Goal: Communication & Community: Answer question/provide support

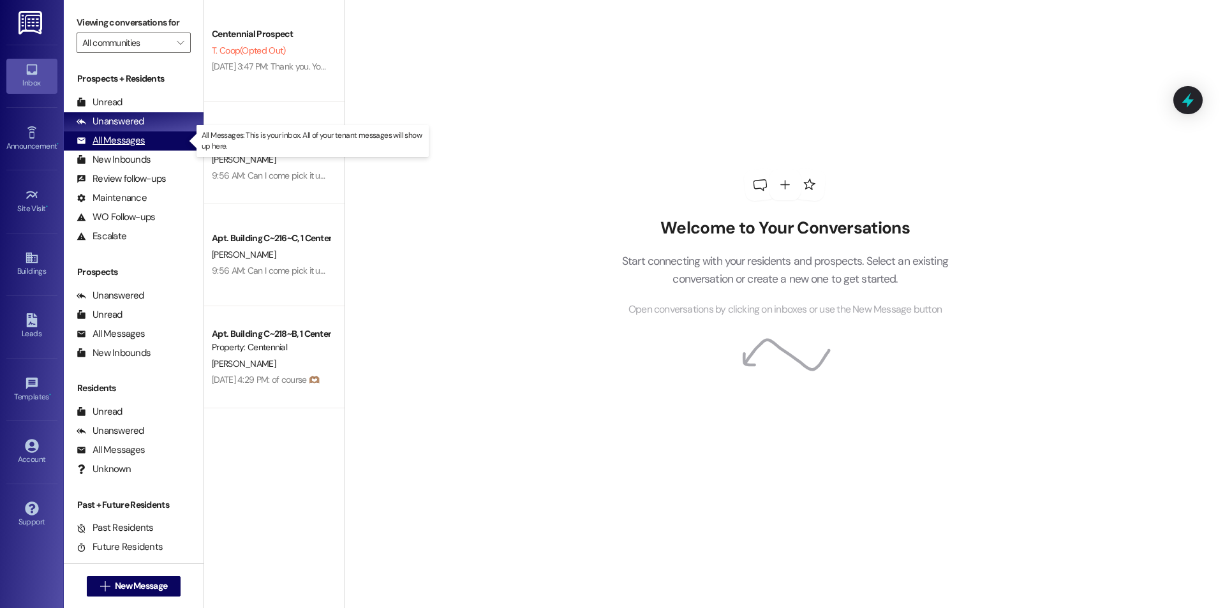
click at [168, 140] on div "All Messages (undefined)" at bounding box center [134, 140] width 140 height 19
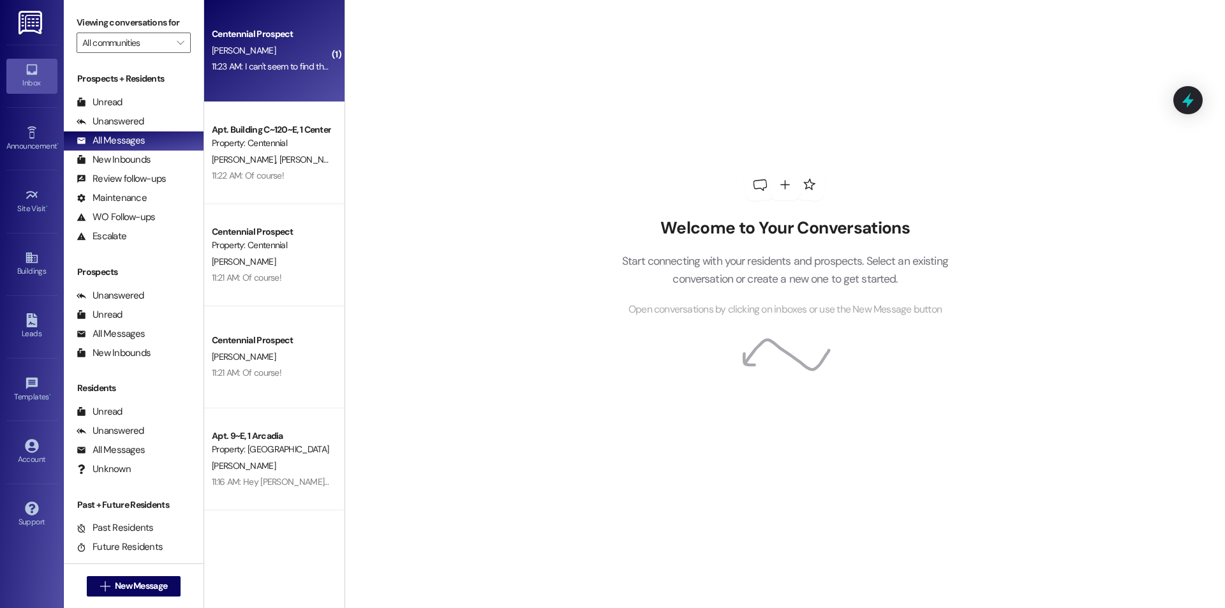
click at [228, 51] on span "J. Christopherson" at bounding box center [244, 50] width 64 height 11
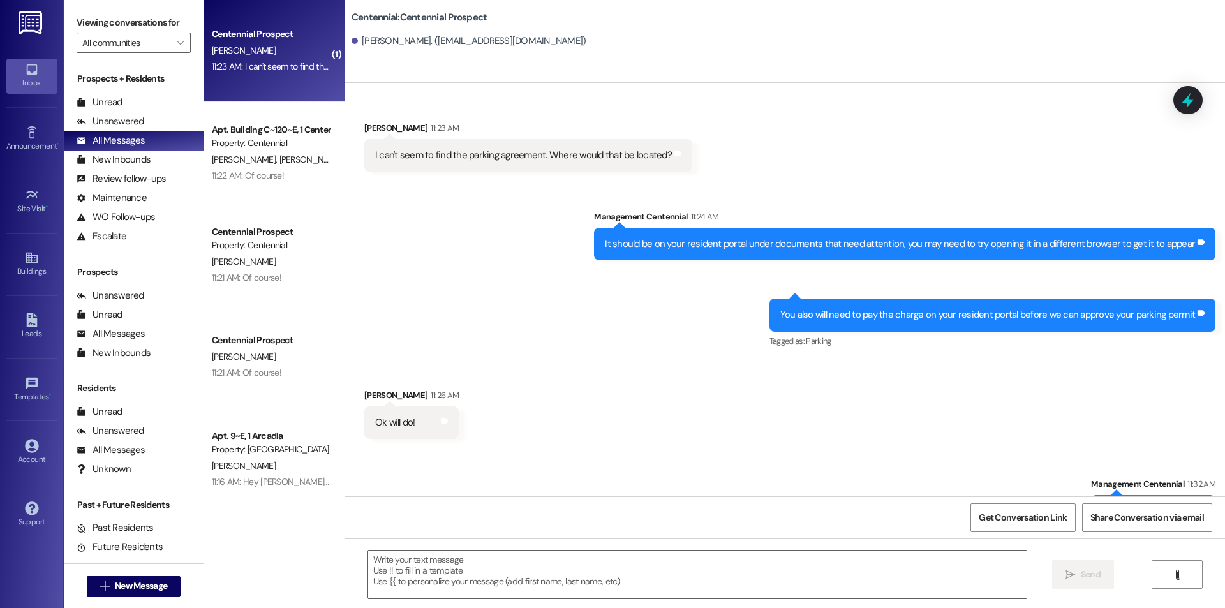
scroll to position [164, 0]
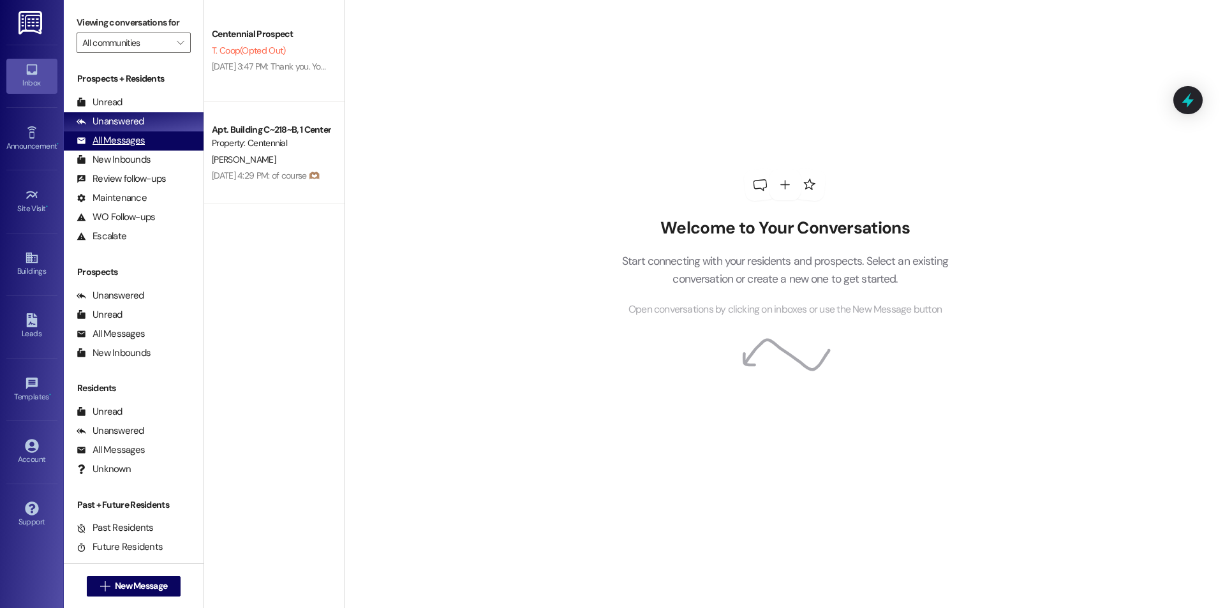
click at [175, 132] on div "All Messages (undefined)" at bounding box center [134, 140] width 140 height 19
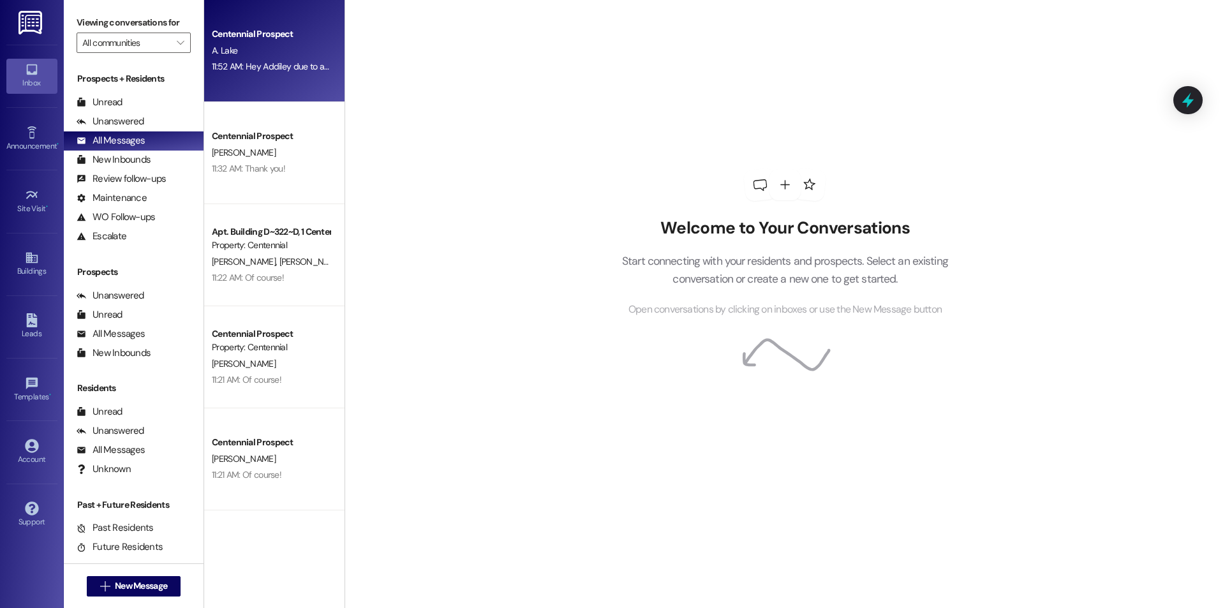
click at [266, 33] on div "Centennial Prospect" at bounding box center [271, 33] width 118 height 13
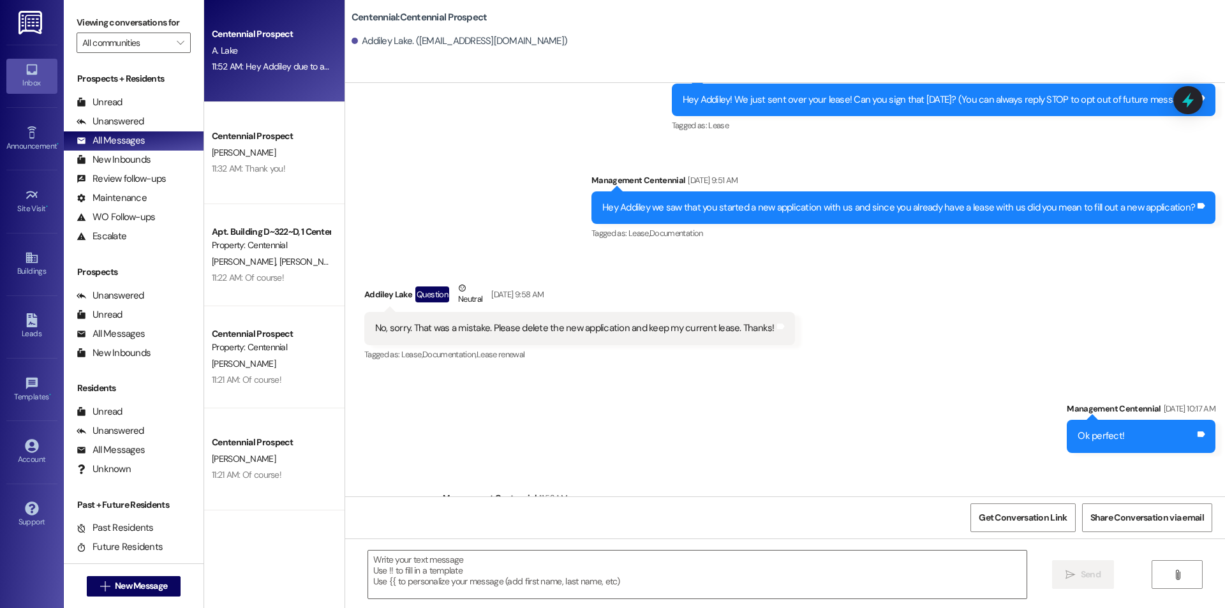
scroll to position [125, 0]
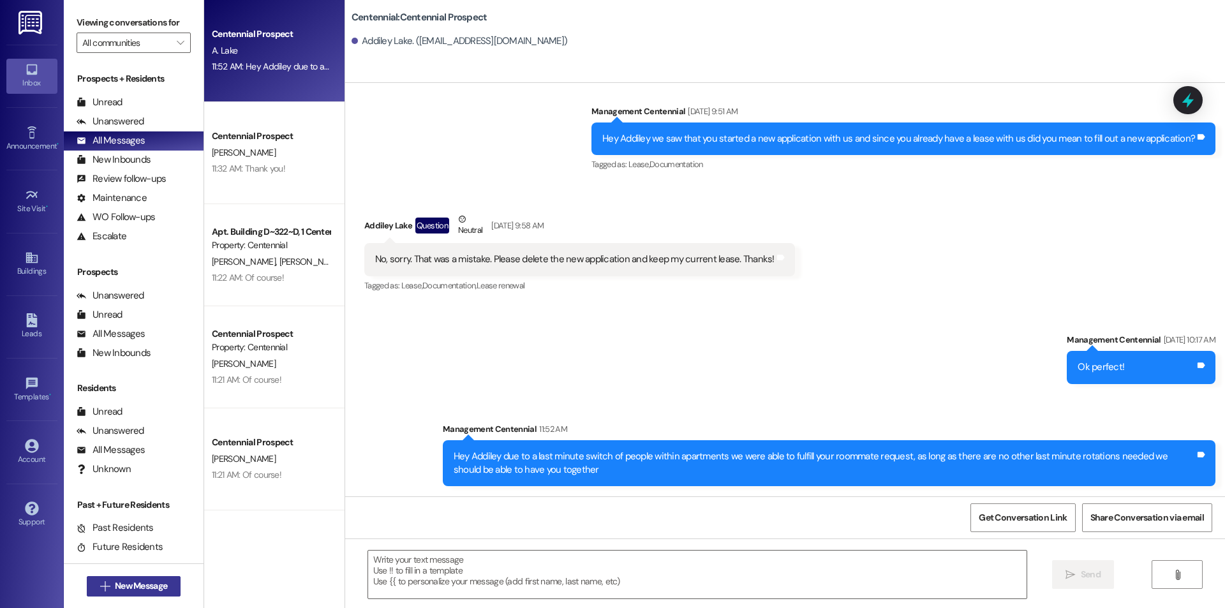
click at [143, 587] on span "New Message" at bounding box center [141, 585] width 52 height 13
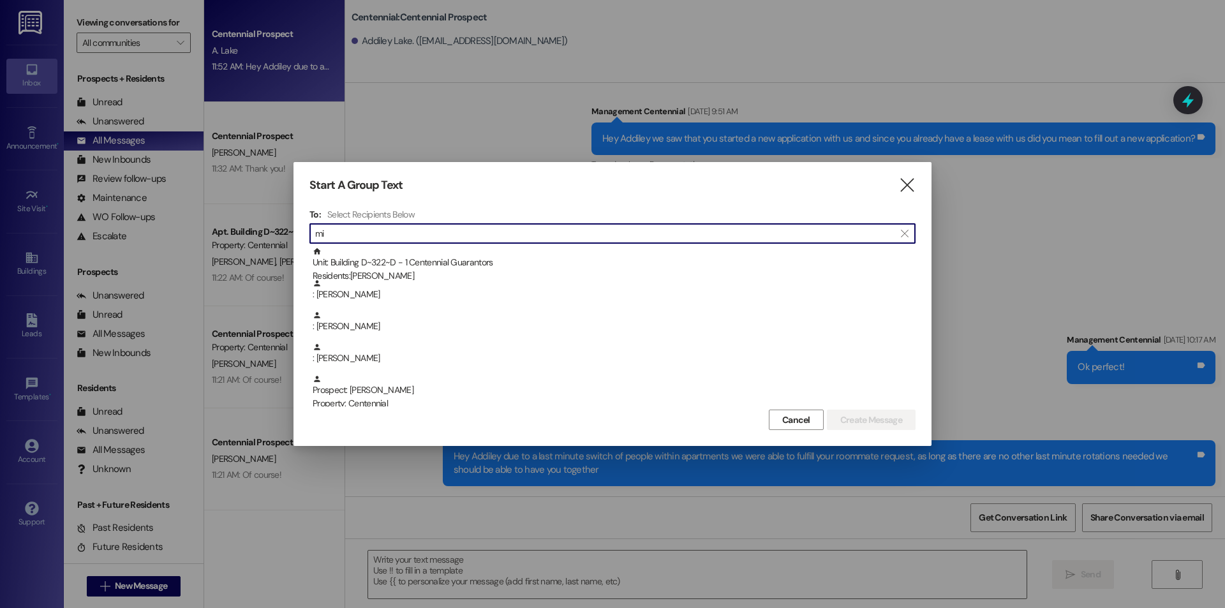
type input "m"
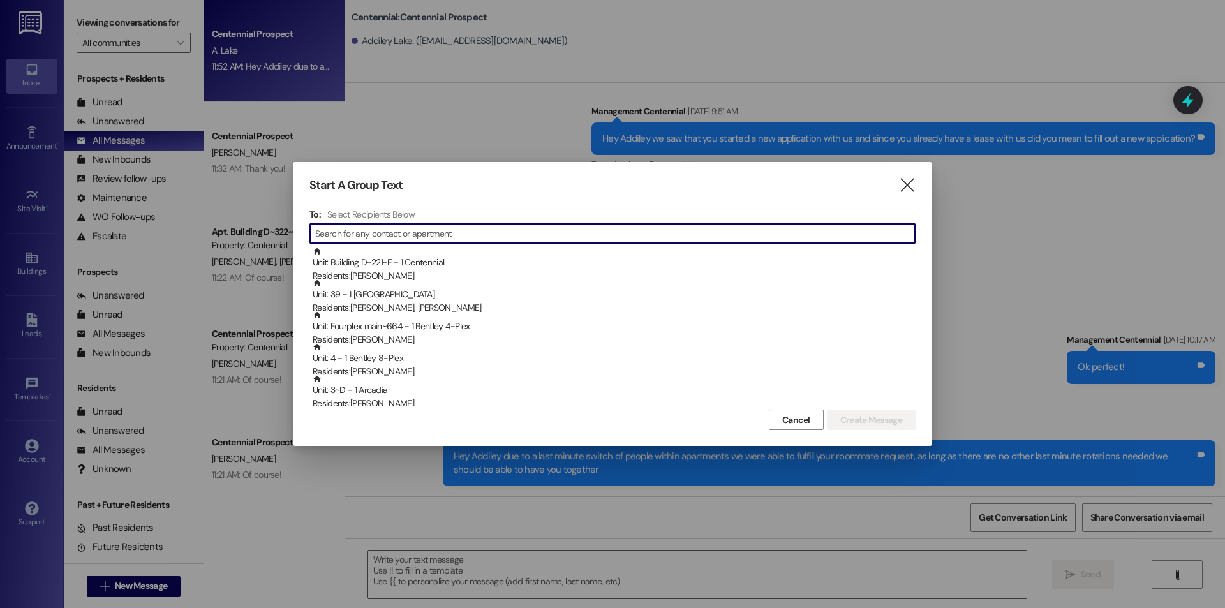
click at [897, 186] on div "Start A Group Text " at bounding box center [612, 185] width 606 height 15
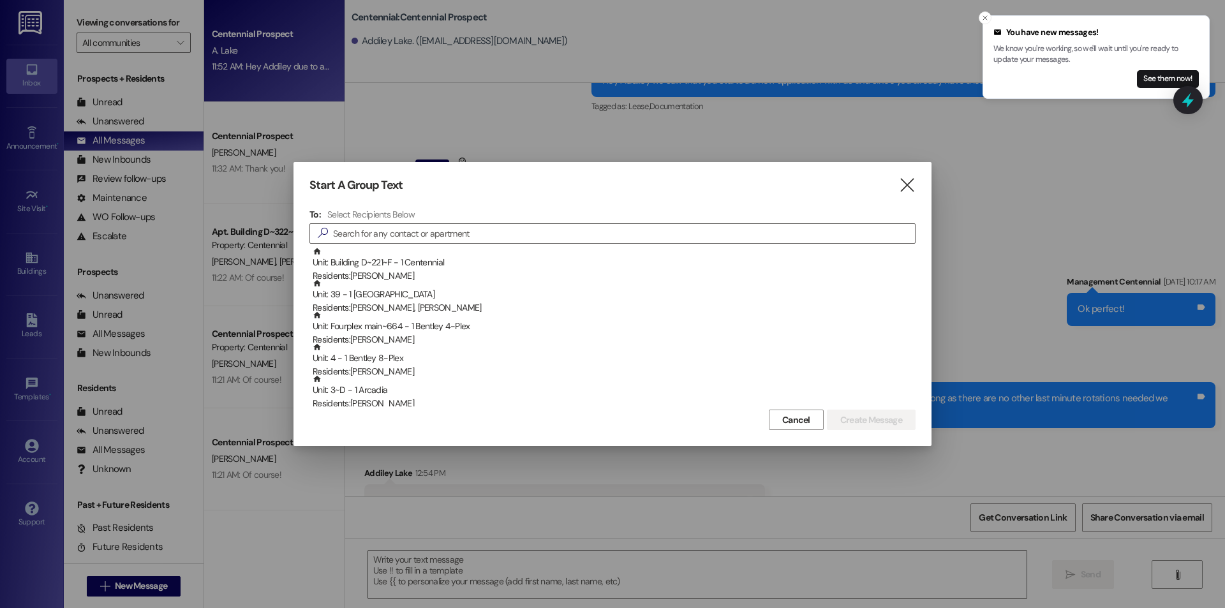
scroll to position [214, 0]
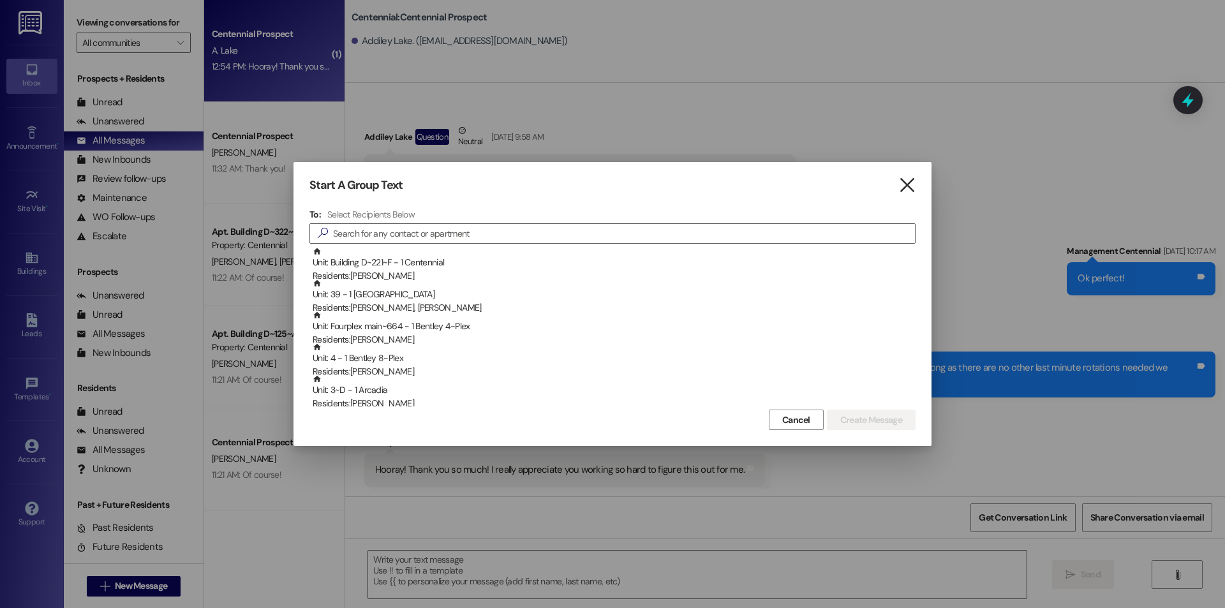
click at [908, 184] on icon "" at bounding box center [906, 185] width 17 height 13
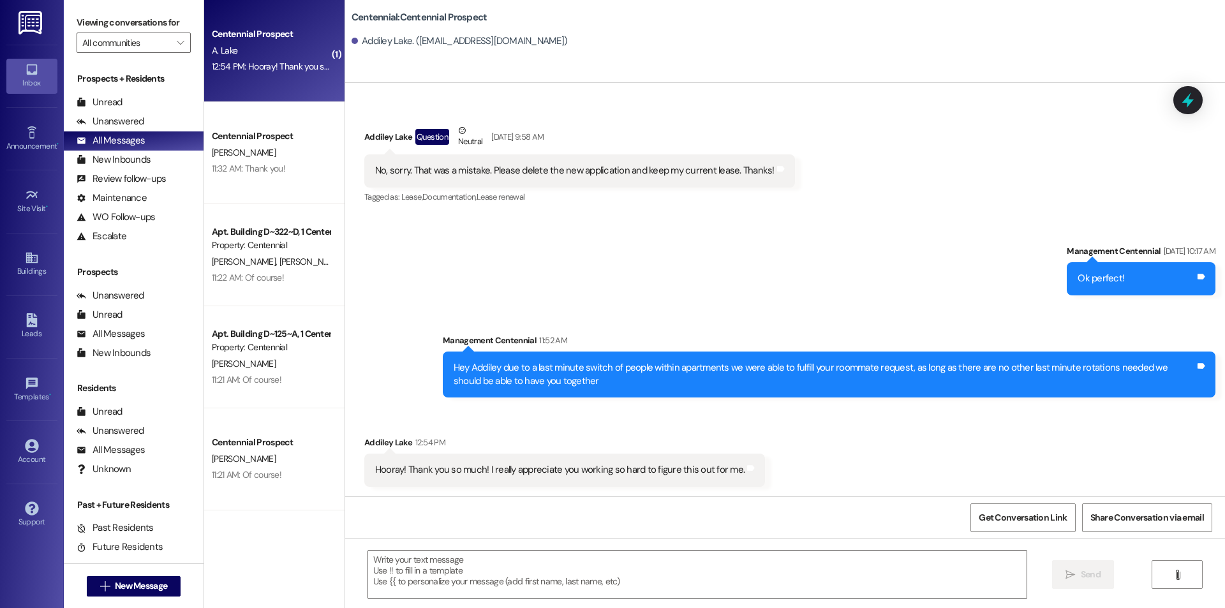
scroll to position [214, 0]
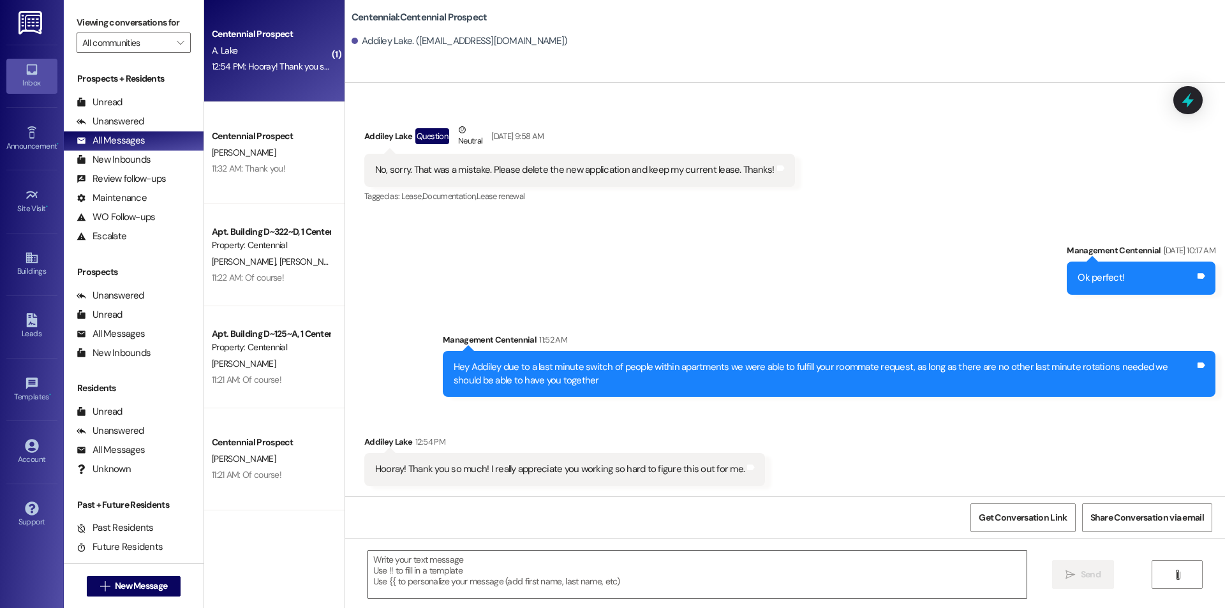
click at [603, 576] on textarea at bounding box center [697, 574] width 658 height 48
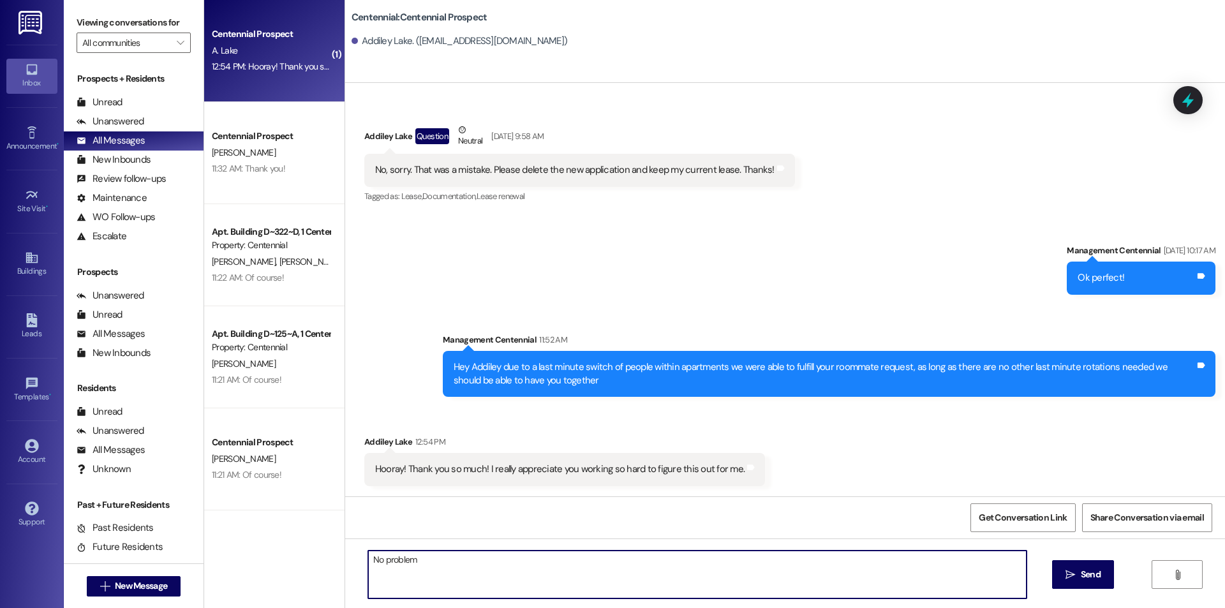
type textarea "No problem!"
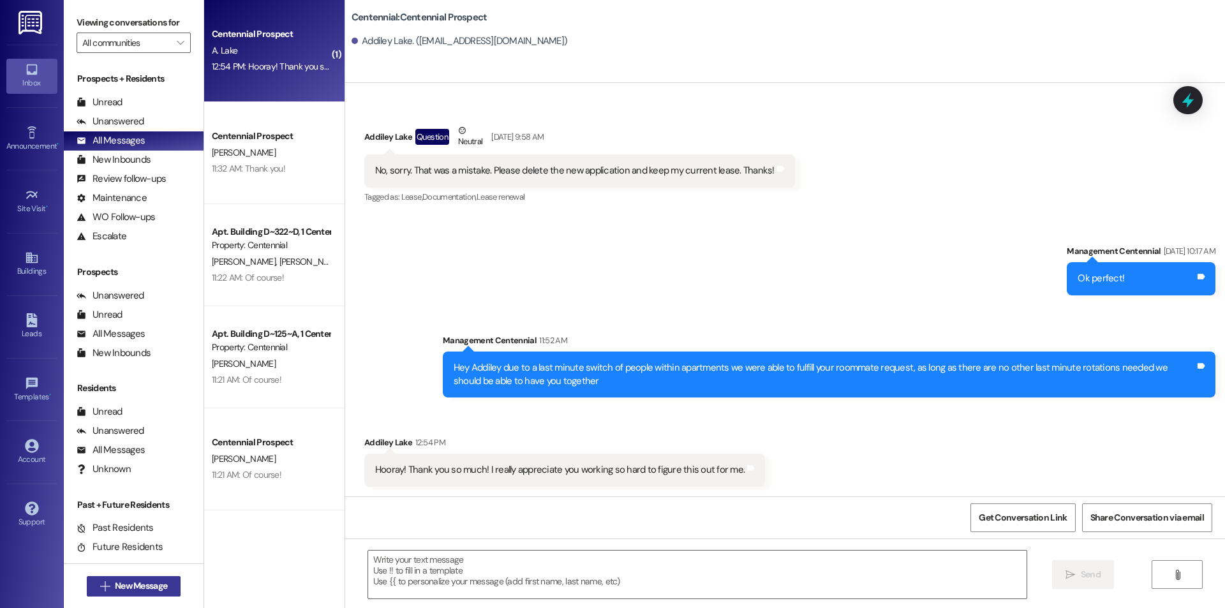
click at [160, 585] on span "New Message" at bounding box center [141, 585] width 52 height 13
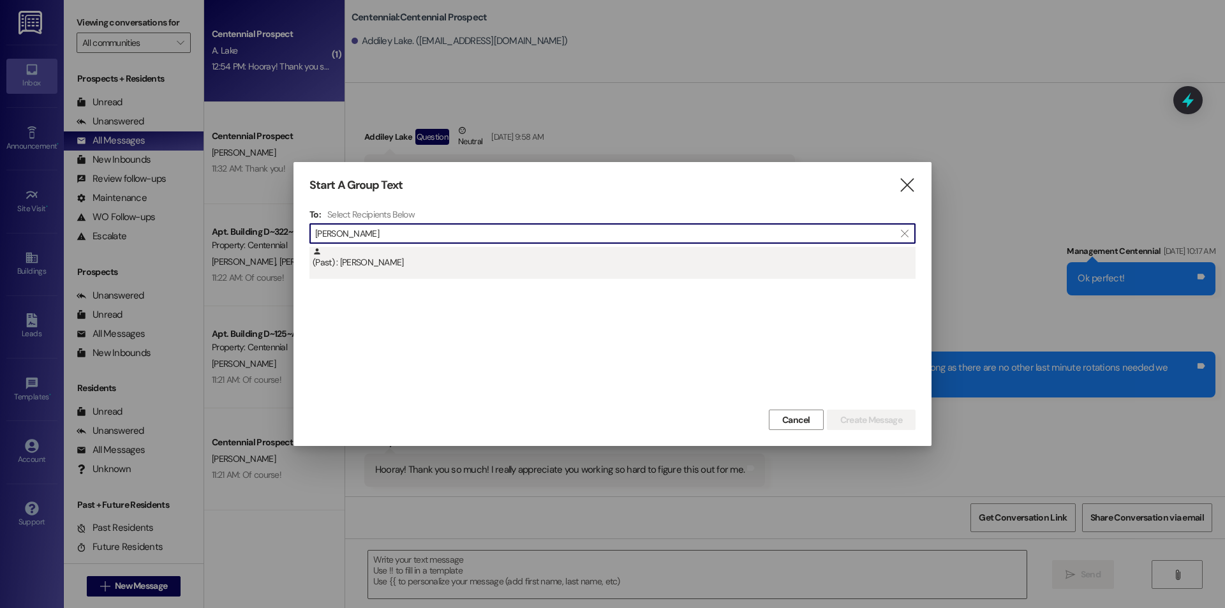
type input "chloe wi"
click at [383, 267] on div "(Past) : Chloe Wilcox" at bounding box center [614, 258] width 603 height 22
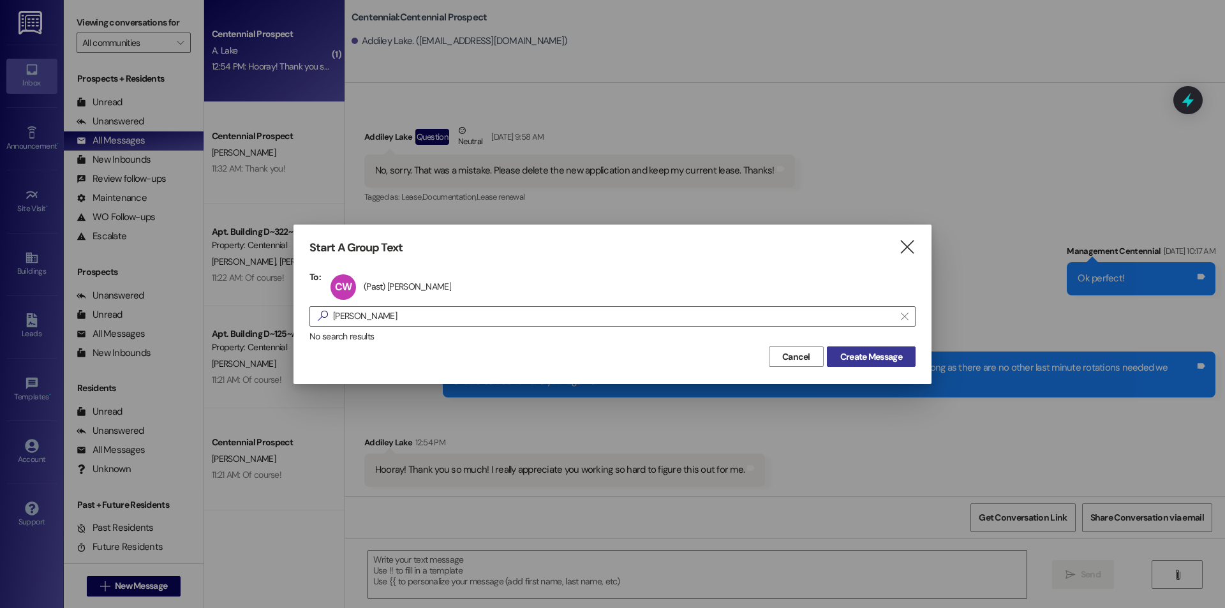
click at [861, 351] on span "Create Message" at bounding box center [871, 356] width 62 height 13
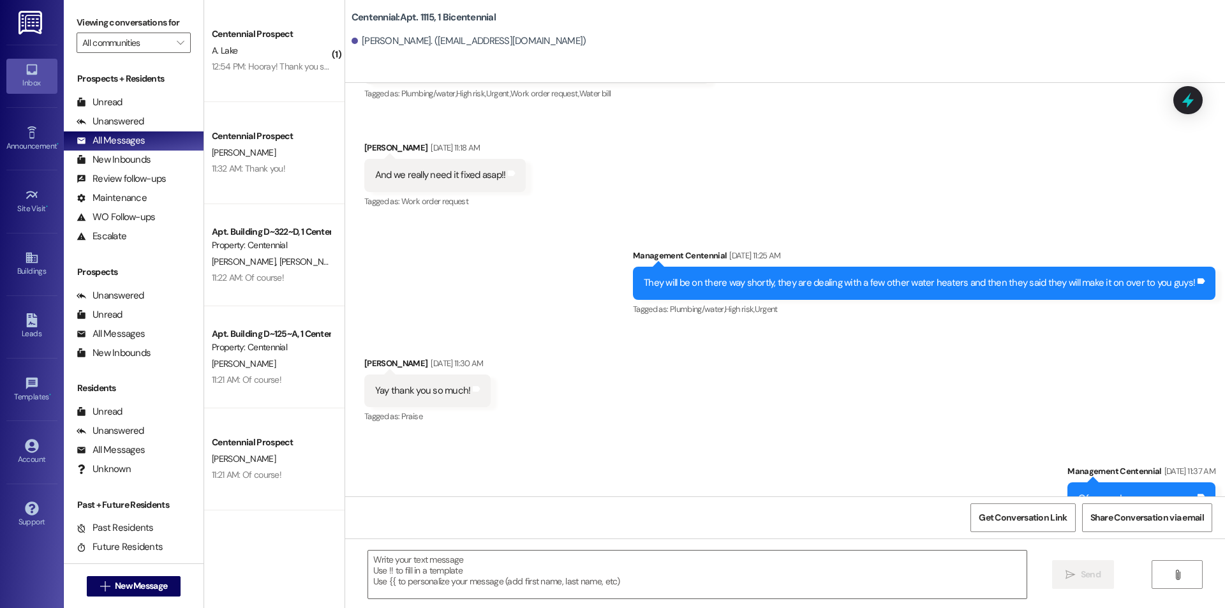
scroll to position [9146, 0]
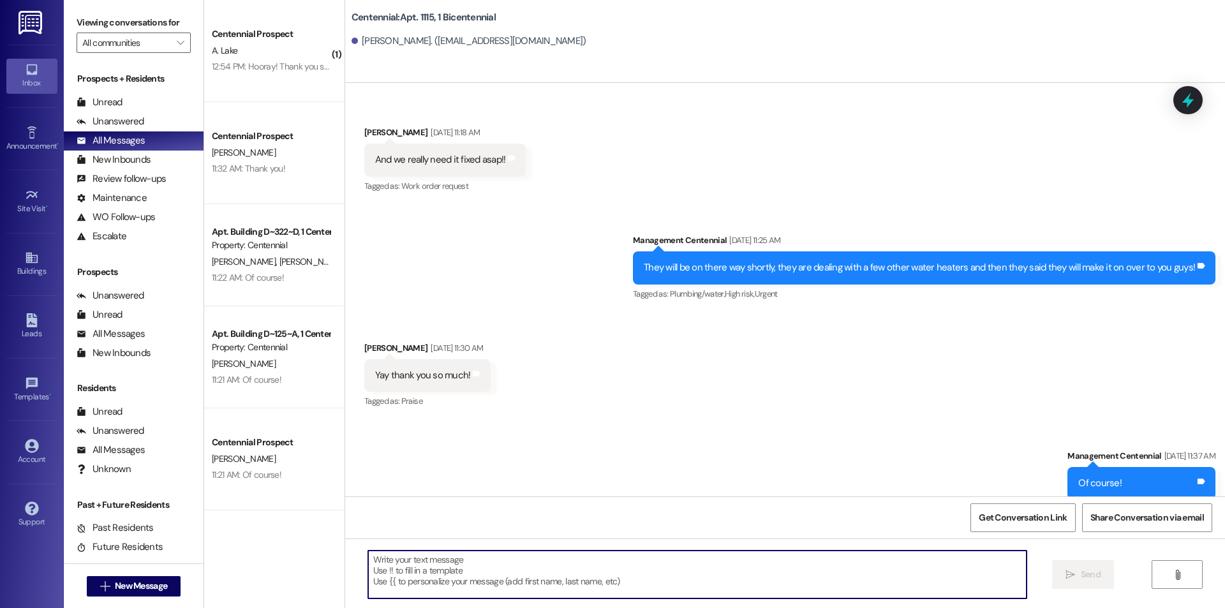
click at [471, 573] on textarea at bounding box center [697, 574] width 658 height 48
type textarea "h"
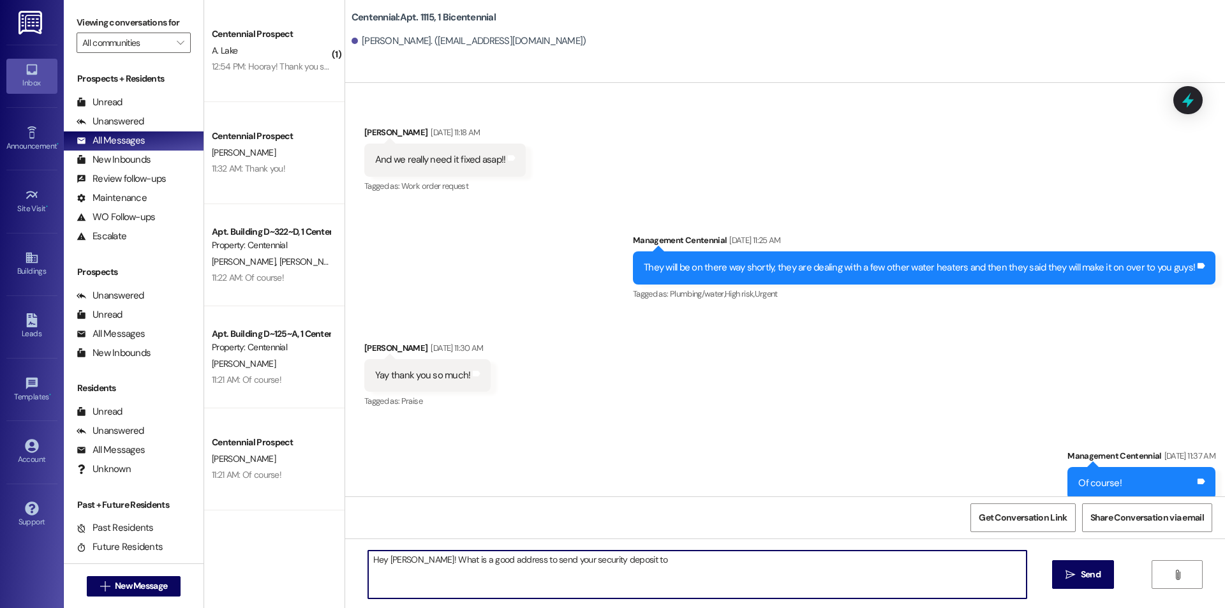
type textarea "Hey Chloe! What is a good address to send your security deposit to?"
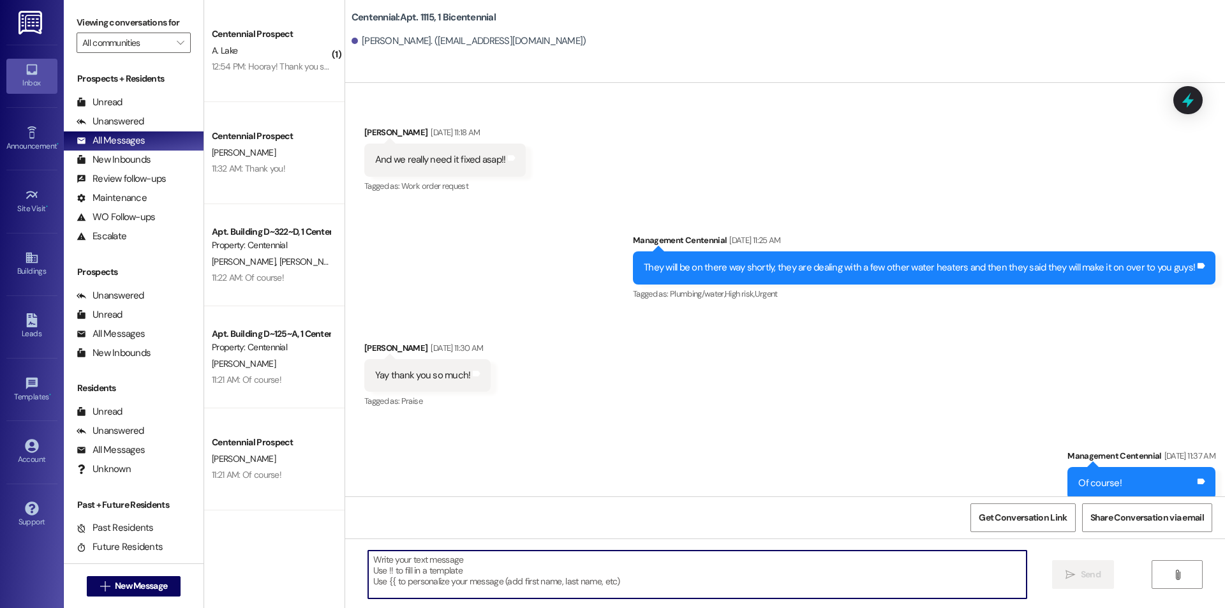
scroll to position [9057, 0]
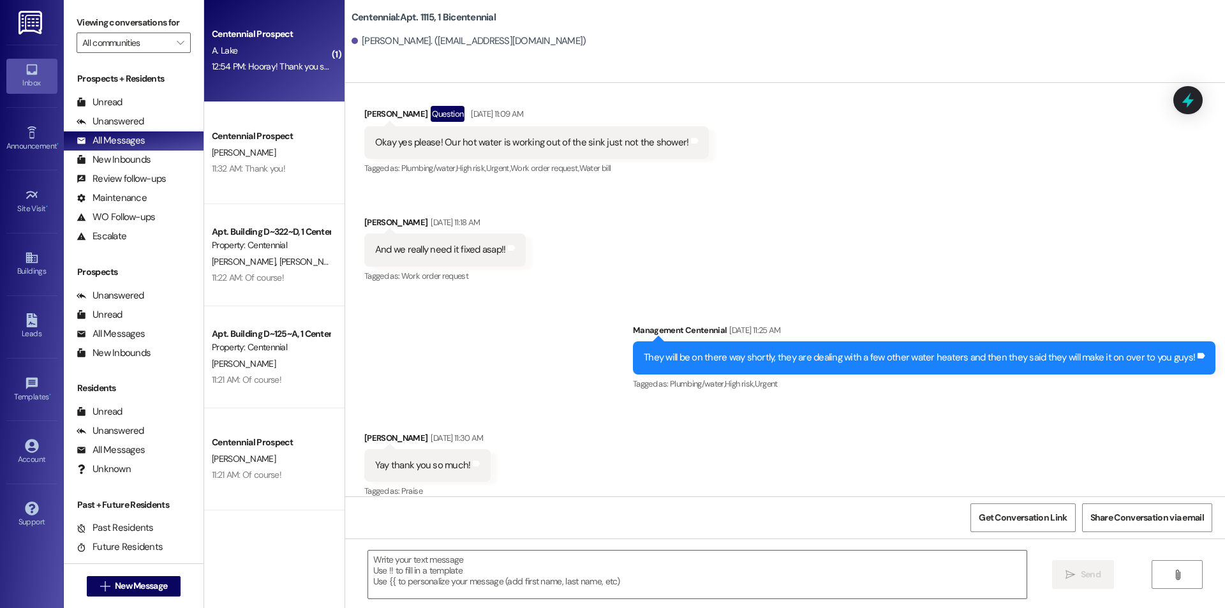
click at [305, 43] on div "A. Lake" at bounding box center [270, 51] width 121 height 16
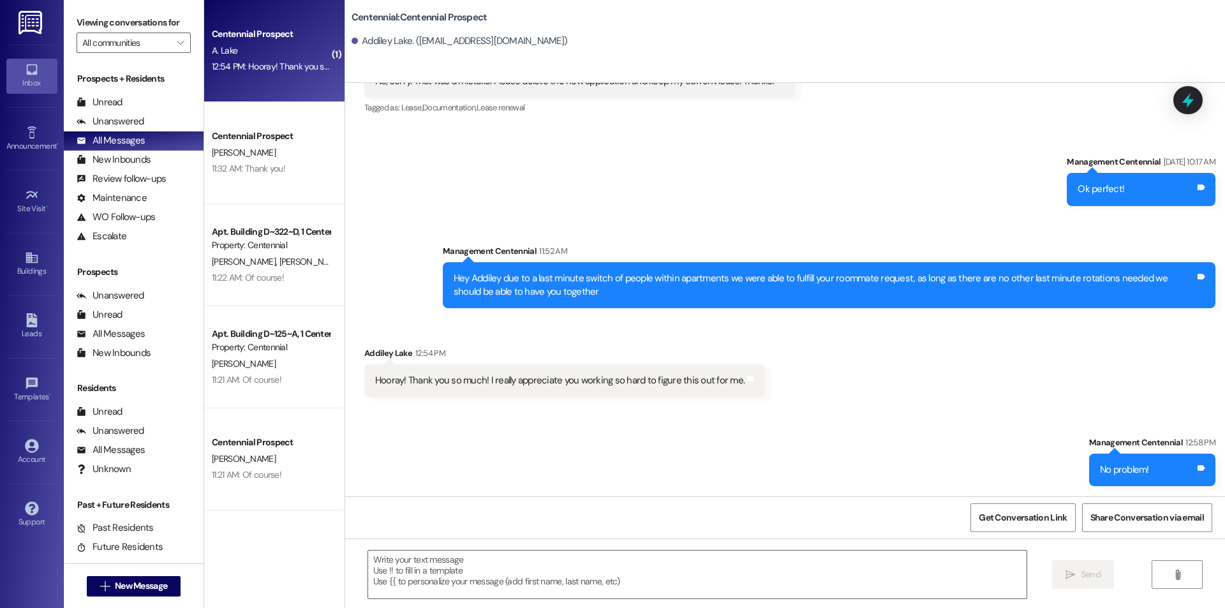
scroll to position [303, 0]
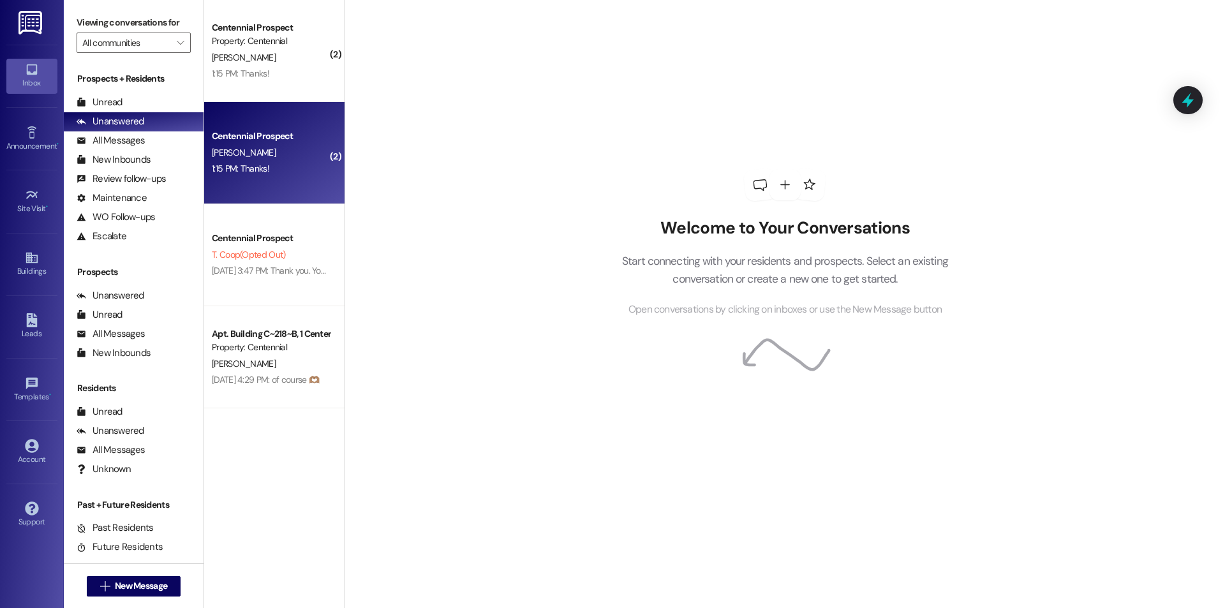
click at [307, 141] on div "Centennial Prospect" at bounding box center [271, 135] width 118 height 13
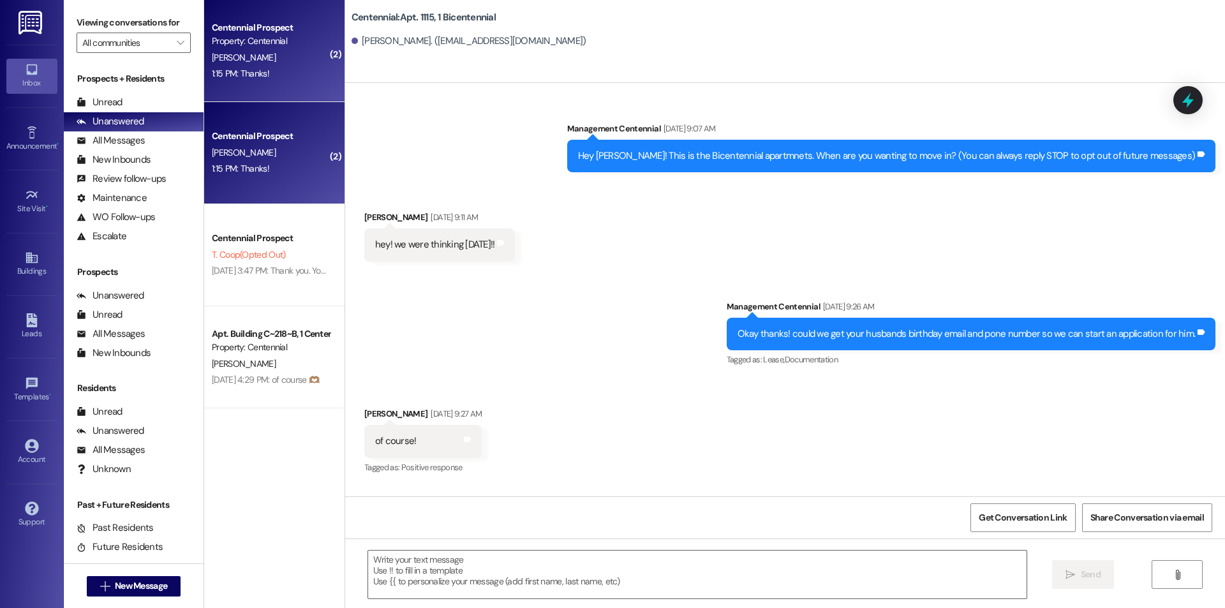
scroll to position [9414, 0]
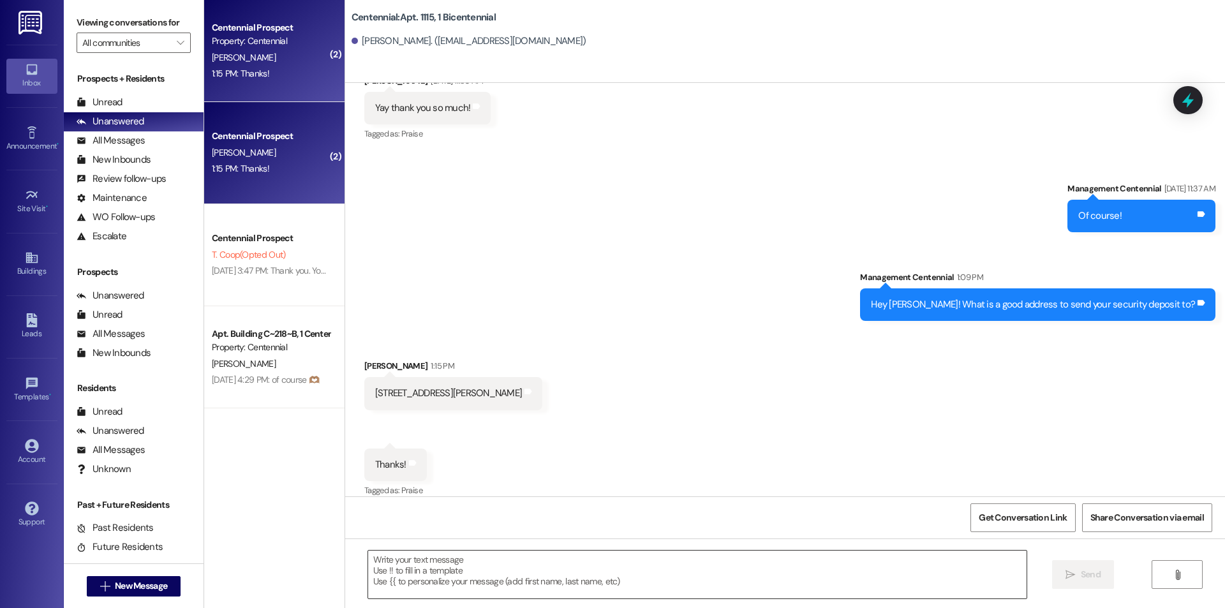
click at [450, 580] on textarea at bounding box center [697, 574] width 658 height 48
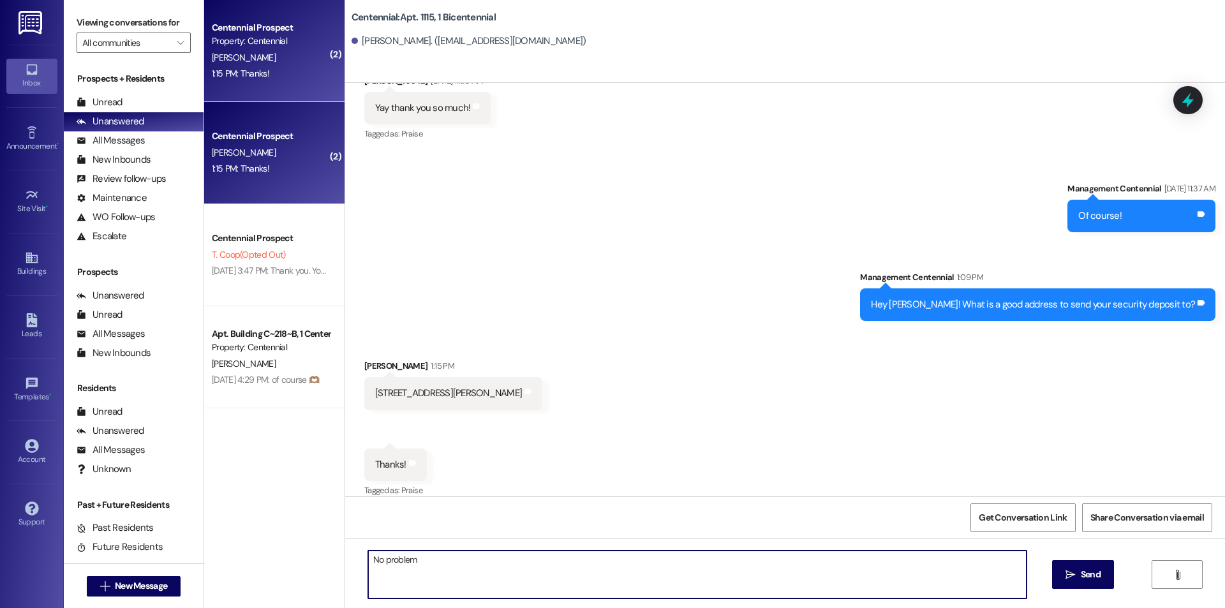
type textarea "No problem!"
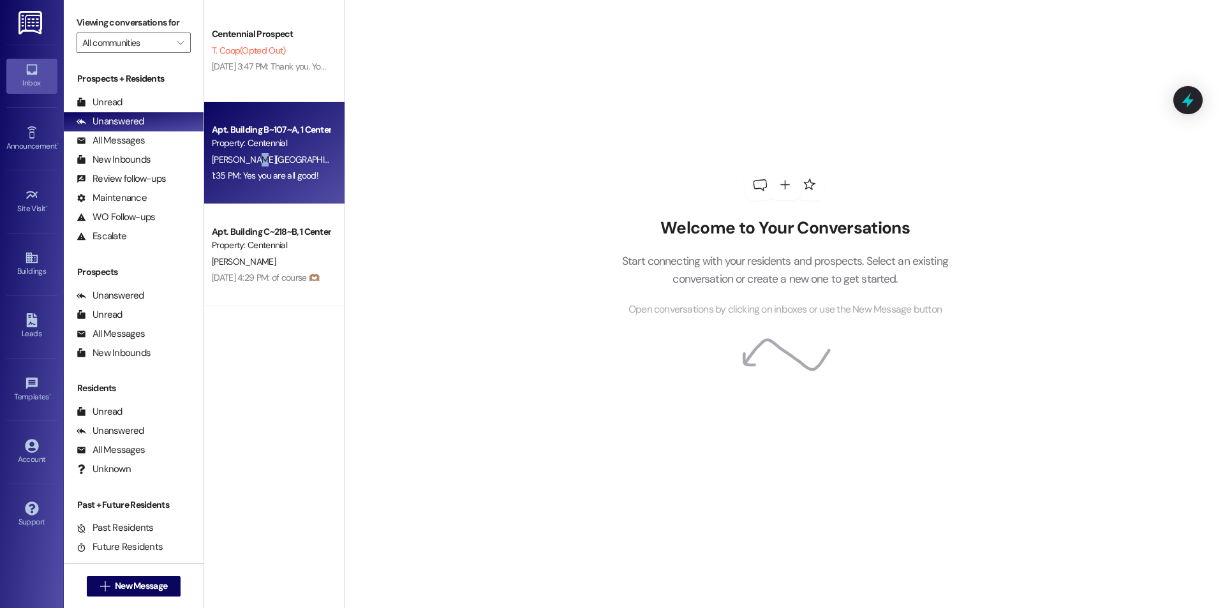
click at [242, 164] on span "[PERSON_NAME][GEOGRAPHIC_DATA]" at bounding box center [284, 159] width 145 height 11
click at [314, 154] on div "[PERSON_NAME][GEOGRAPHIC_DATA]" at bounding box center [270, 160] width 121 height 16
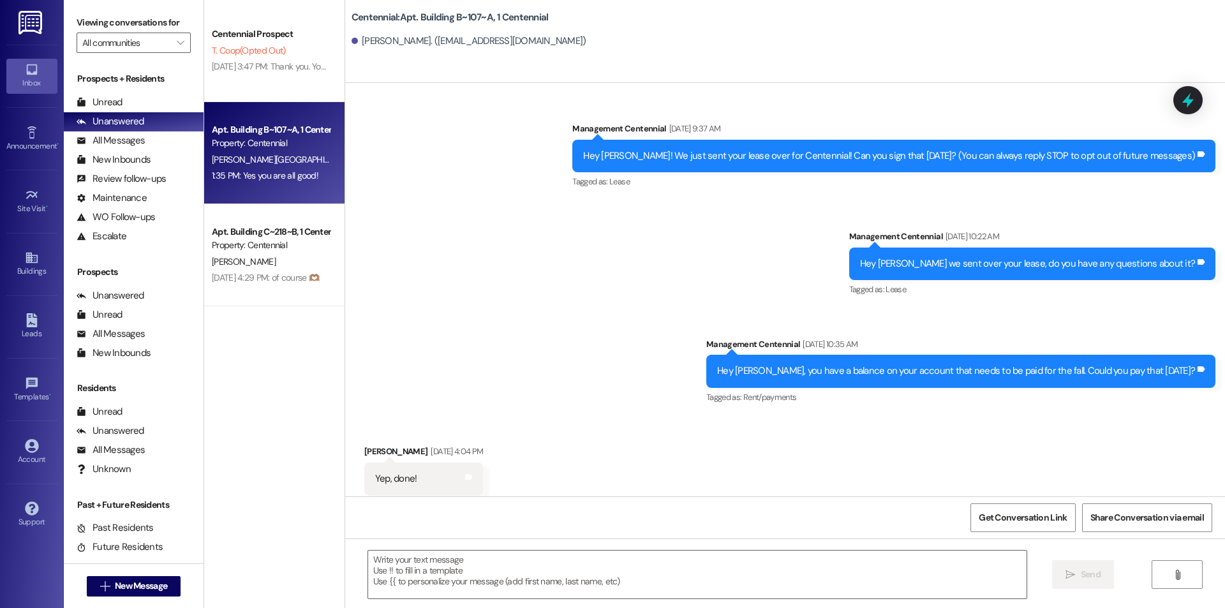
scroll to position [16220, 0]
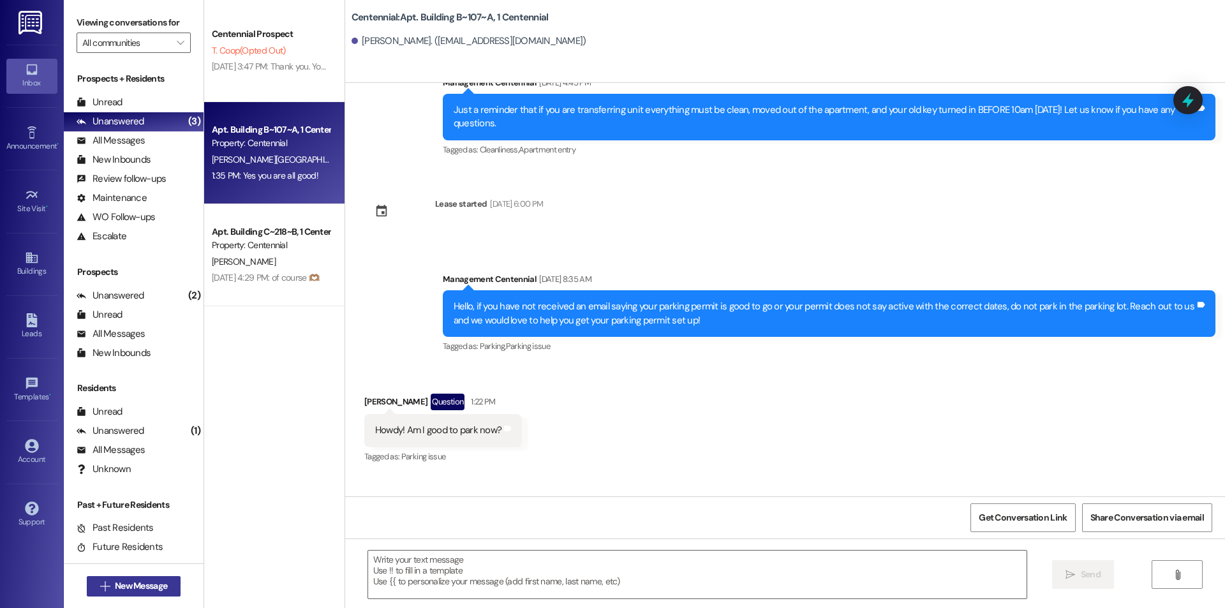
click at [98, 580] on span " New Message" at bounding box center [134, 585] width 73 height 13
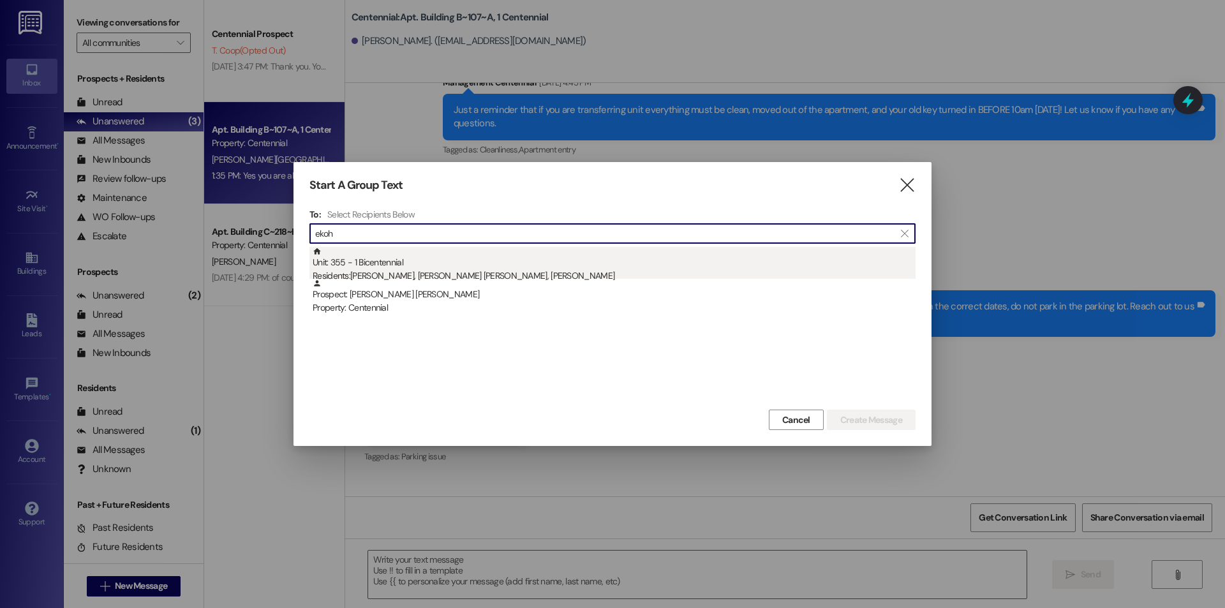
type input "ekoh"
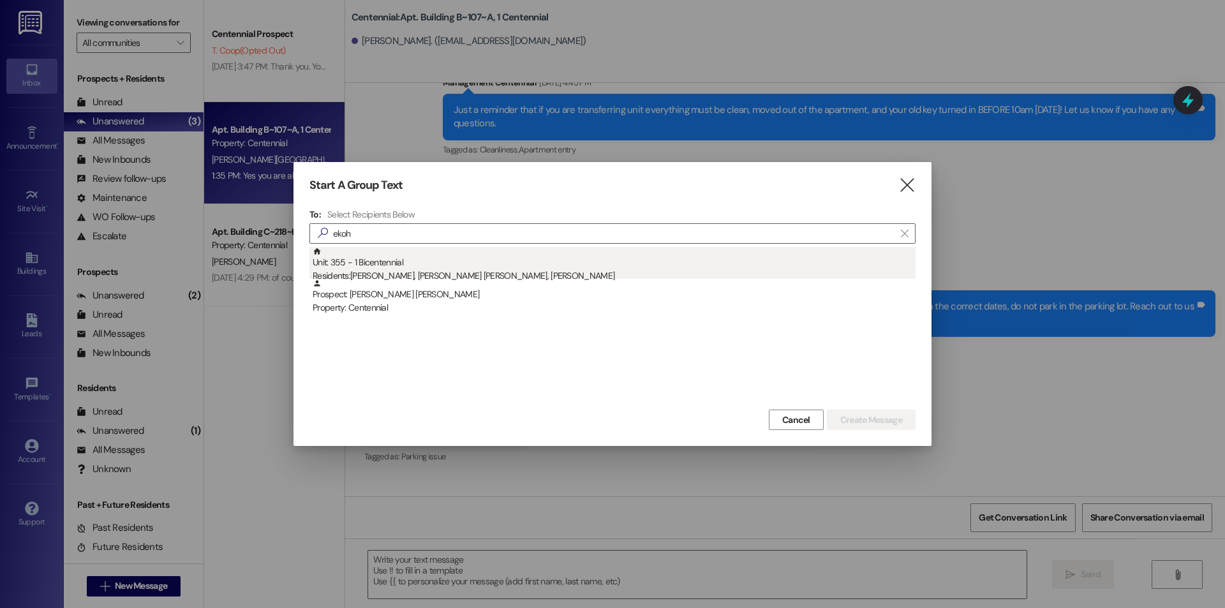
click at [424, 263] on div "Unit: 355 - 1 Bicentennial Residents: [PERSON_NAME], [PERSON_NAME] [PERSON_NAME…" at bounding box center [614, 265] width 603 height 36
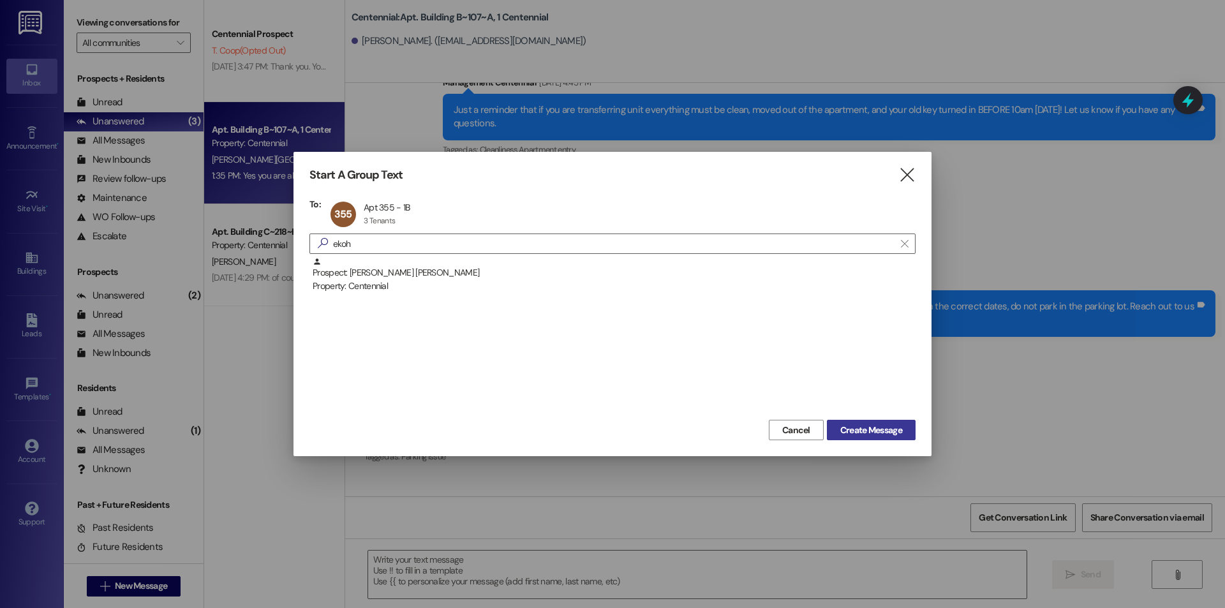
click at [888, 426] on span "Create Message" at bounding box center [871, 429] width 62 height 13
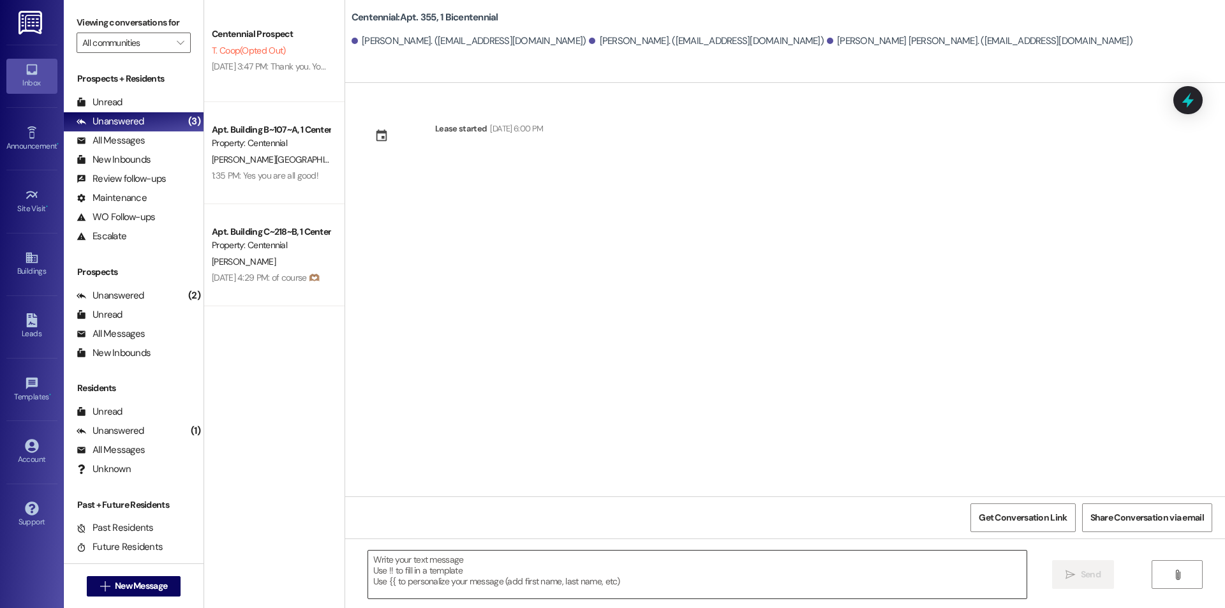
scroll to position [0, 0]
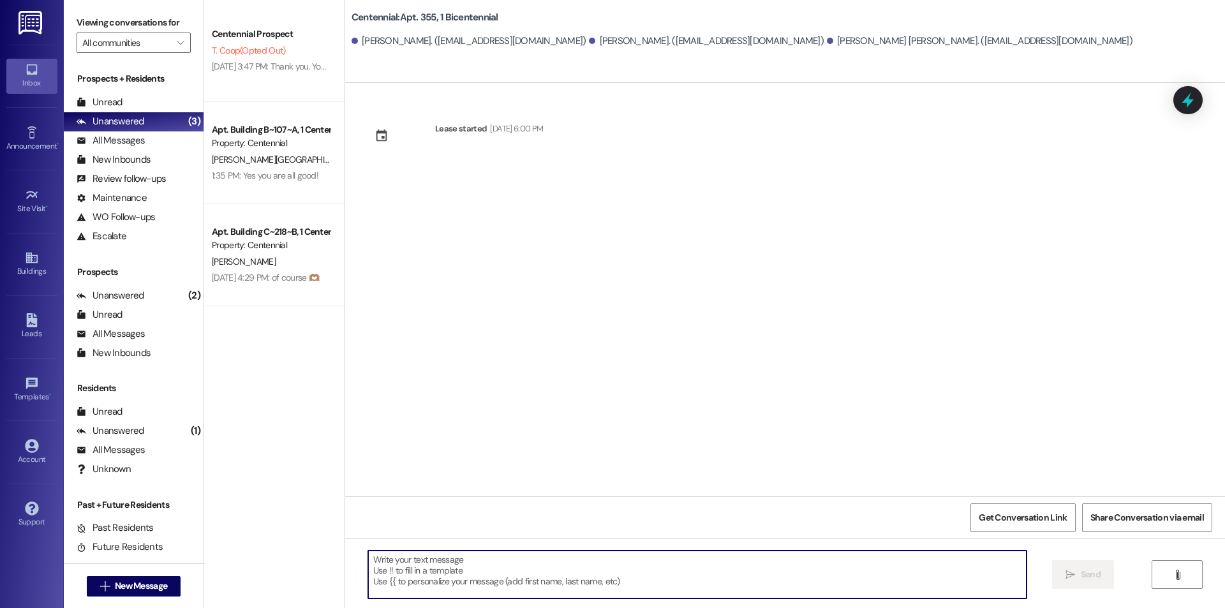
click at [606, 561] on textarea at bounding box center [697, 574] width 658 height 48
click at [439, 552] on textarea "Hello! Your tub is beign redone." at bounding box center [697, 574] width 658 height 48
click at [444, 559] on textarea "Hello! Your tub is beign redone." at bounding box center [697, 574] width 658 height 48
click at [446, 566] on textarea "Hello! Your tub is beign redone." at bounding box center [697, 574] width 658 height 48
click at [550, 564] on textarea "Hello! Your tub is being redone." at bounding box center [697, 574] width 658 height 48
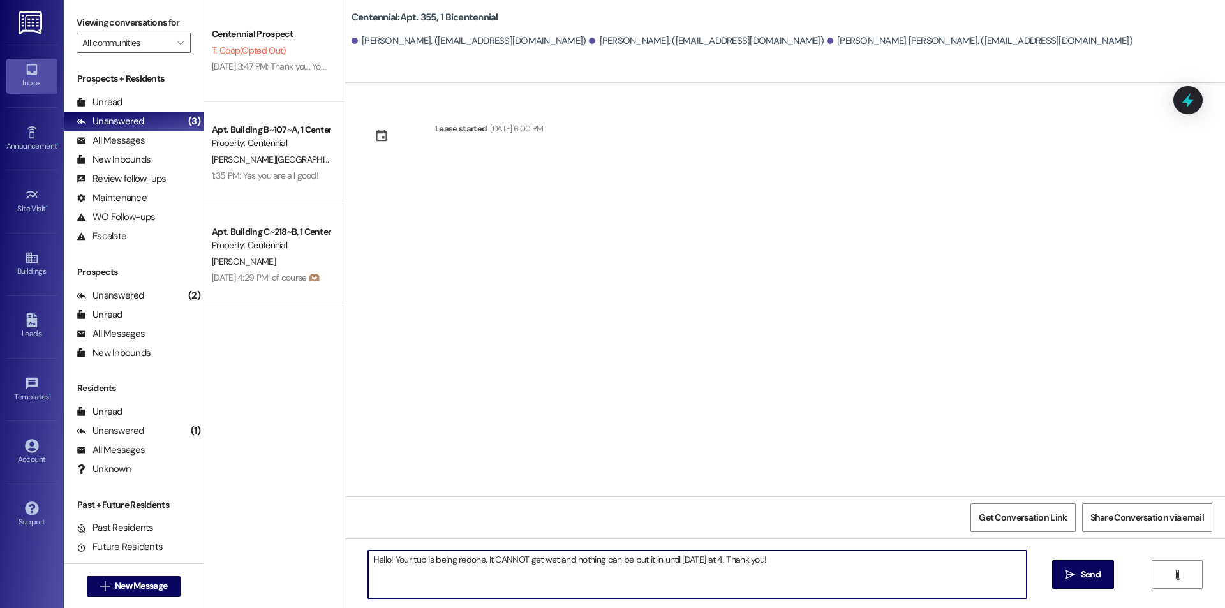
type textarea "Hello! Your tub is being redone. It CANNOT get wet and nothing can be put it in…"
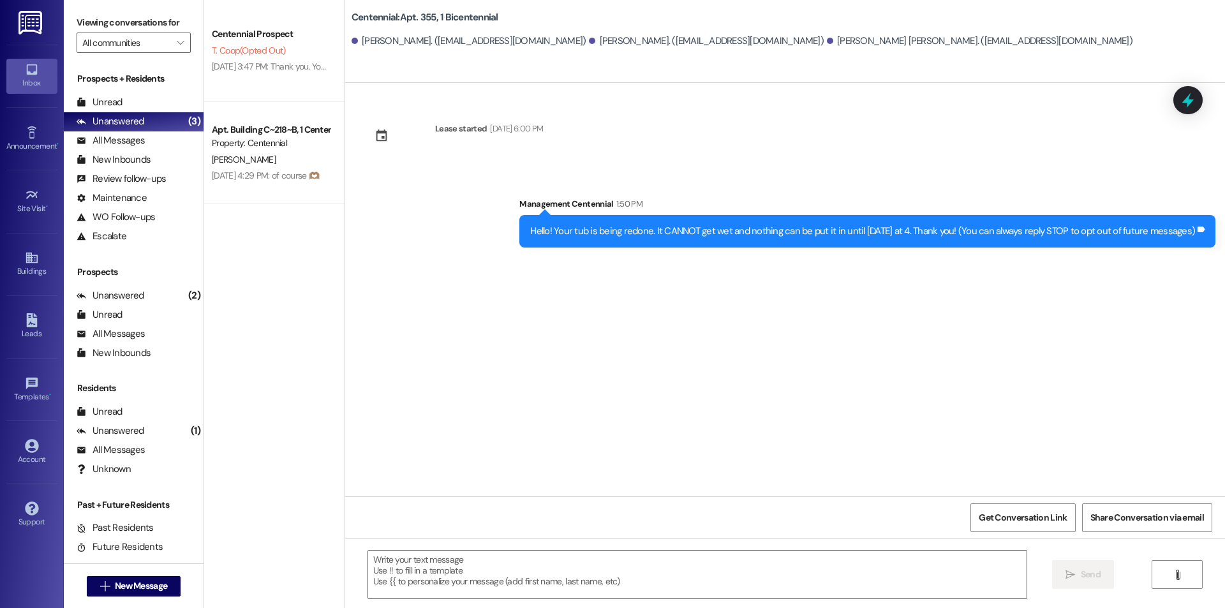
drag, startPoint x: 156, startPoint y: 1, endPoint x: 341, endPoint y: 425, distance: 462.7
click at [345, 424] on div "Lease started [DATE] 6:00 PM Sent via SMS Management Centennial 1:50 PM Hello! …" at bounding box center [785, 289] width 880 height 413
click at [122, 96] on div "Unread (0)" at bounding box center [134, 102] width 140 height 19
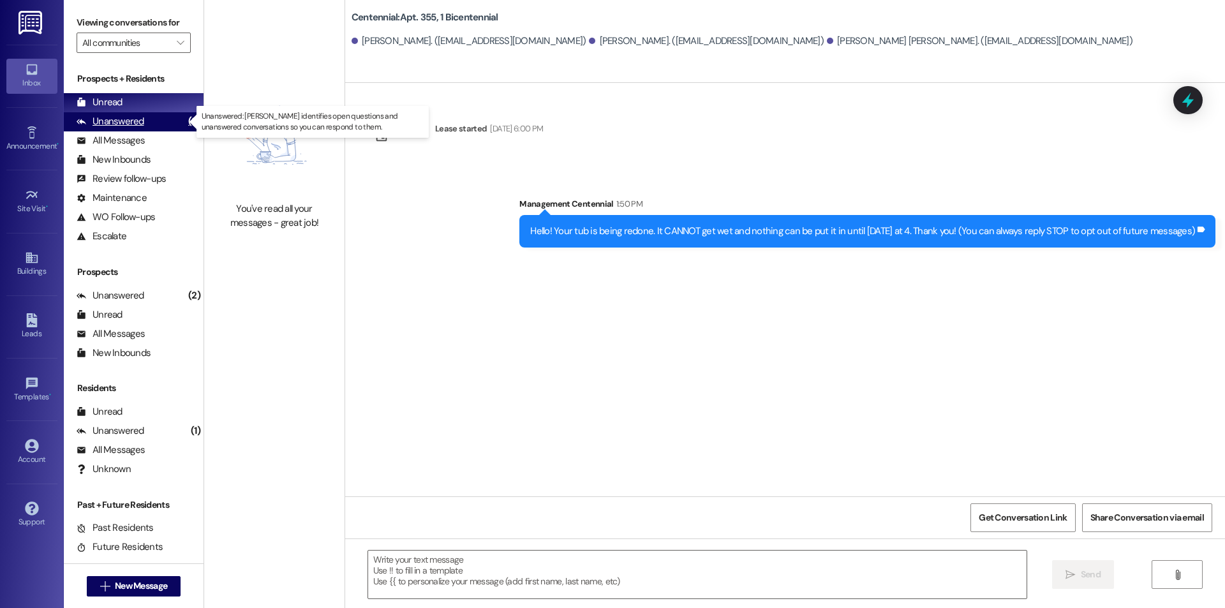
click at [106, 121] on div "Unanswered" at bounding box center [111, 121] width 68 height 13
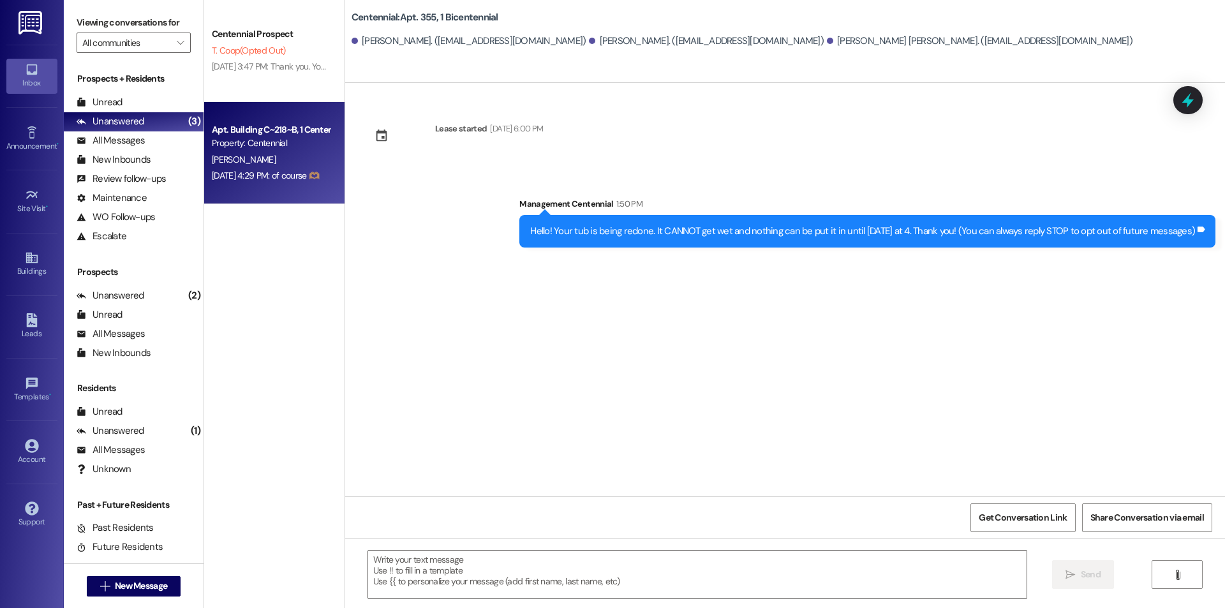
click at [291, 179] on div "[DATE] 4:29 PM: of course 🫶🏽 [DATE] 4:29 PM: of course 🫶🏽" at bounding box center [265, 175] width 107 height 11
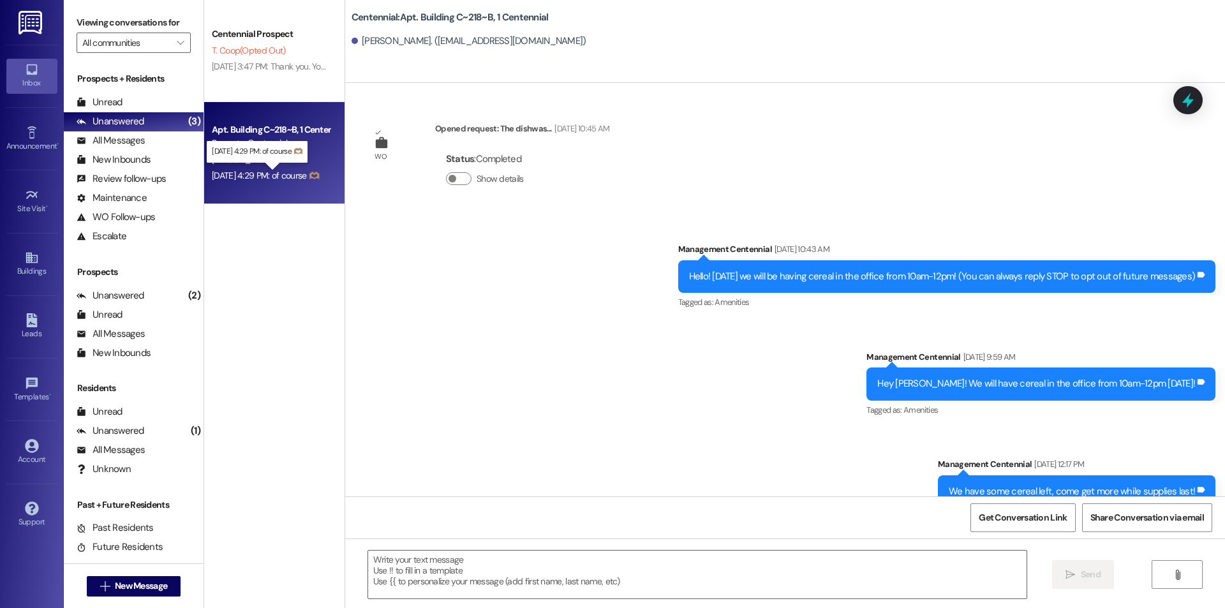
scroll to position [38846, 0]
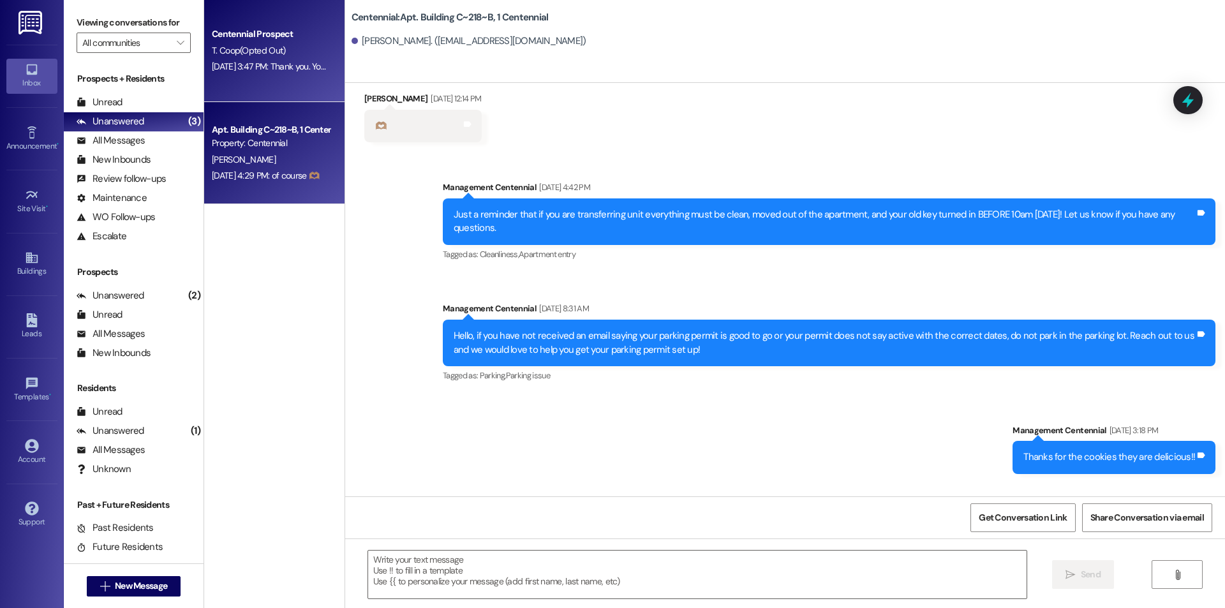
click at [288, 85] on div "Centennial Prospect T. Coop (Opted Out) [DATE] 3:47 PM: Thank you. You will no …" at bounding box center [274, 51] width 140 height 102
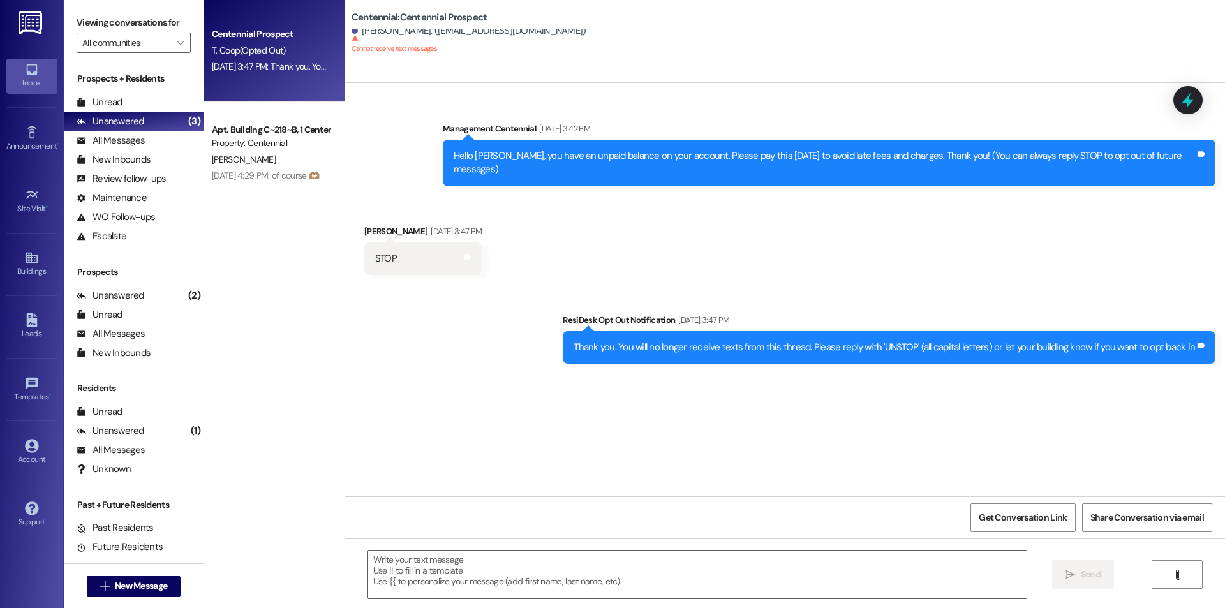
scroll to position [0, 0]
click at [105, 100] on div "Unread" at bounding box center [100, 102] width 46 height 13
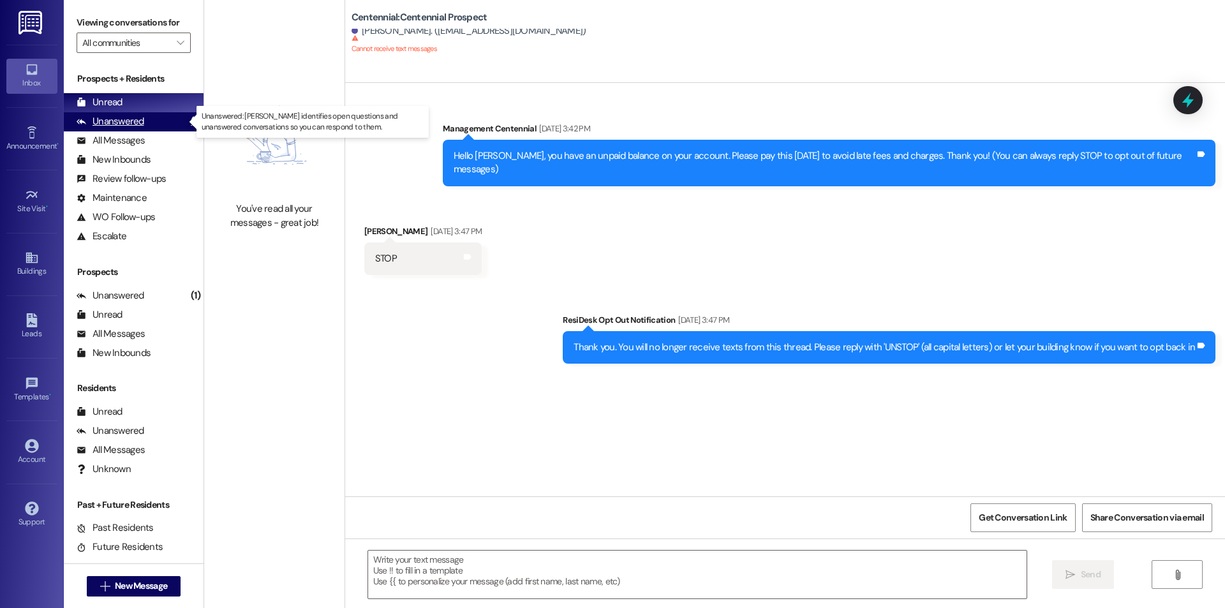
click at [111, 122] on div "Unanswered" at bounding box center [111, 121] width 68 height 13
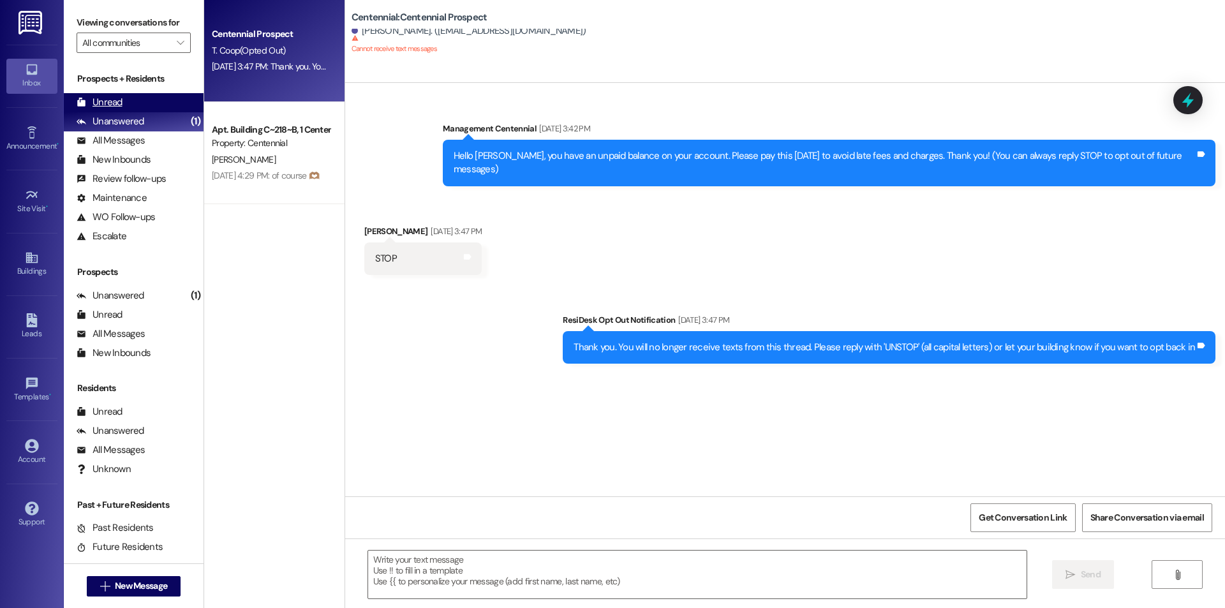
click at [101, 95] on div "Unread (0)" at bounding box center [134, 102] width 140 height 19
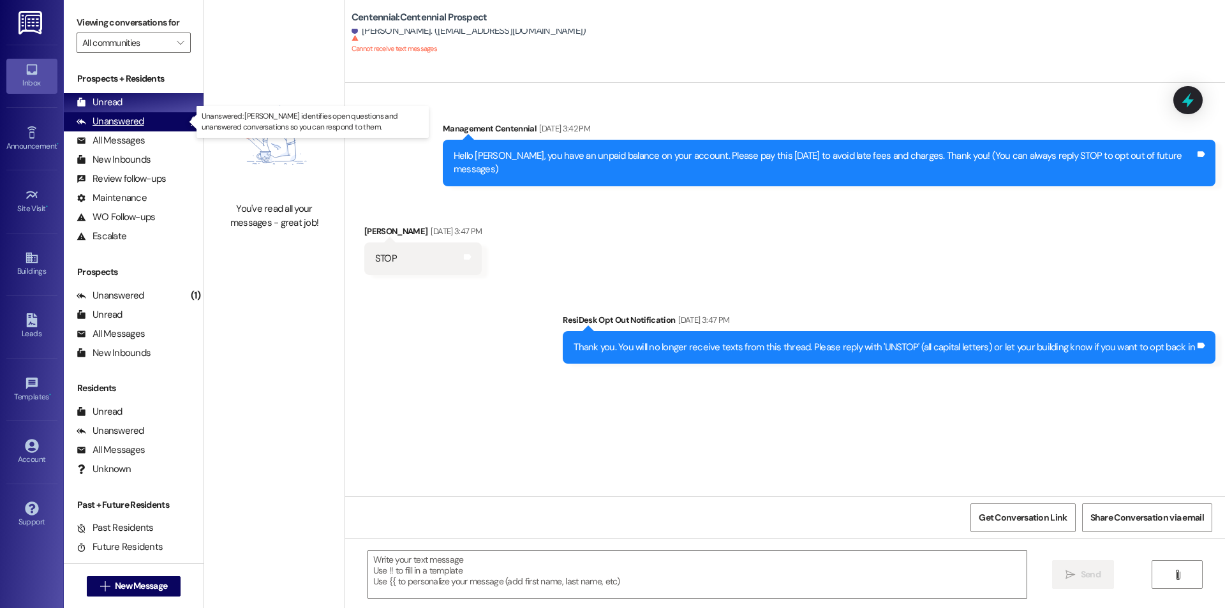
click at [188, 124] on div "(1)" at bounding box center [196, 122] width 16 height 20
